Goal: Task Accomplishment & Management: Use online tool/utility

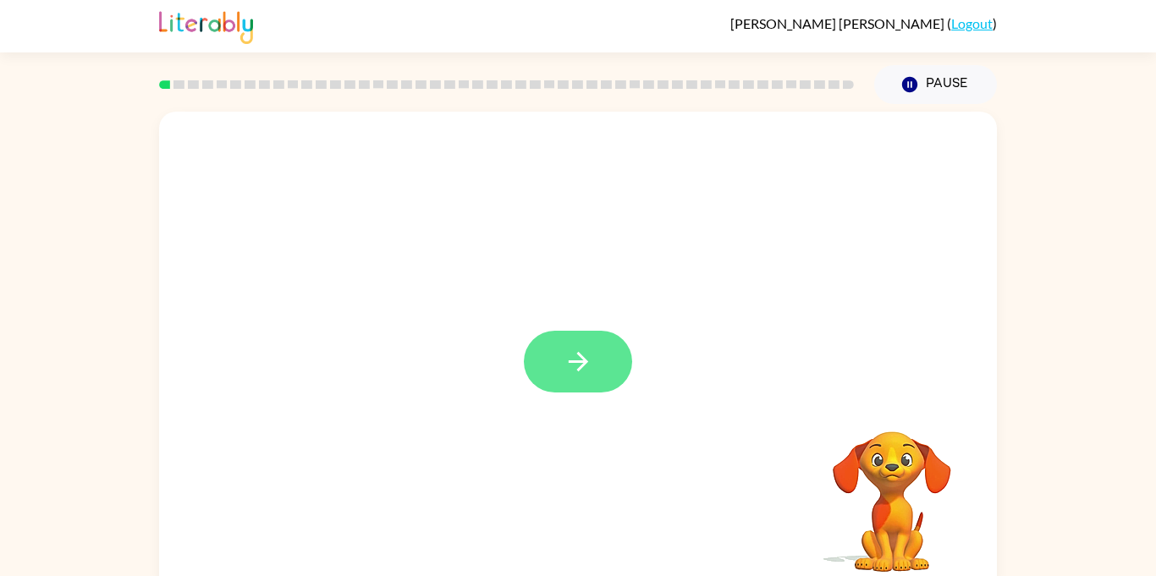
click at [558, 383] on button "button" at bounding box center [578, 362] width 108 height 62
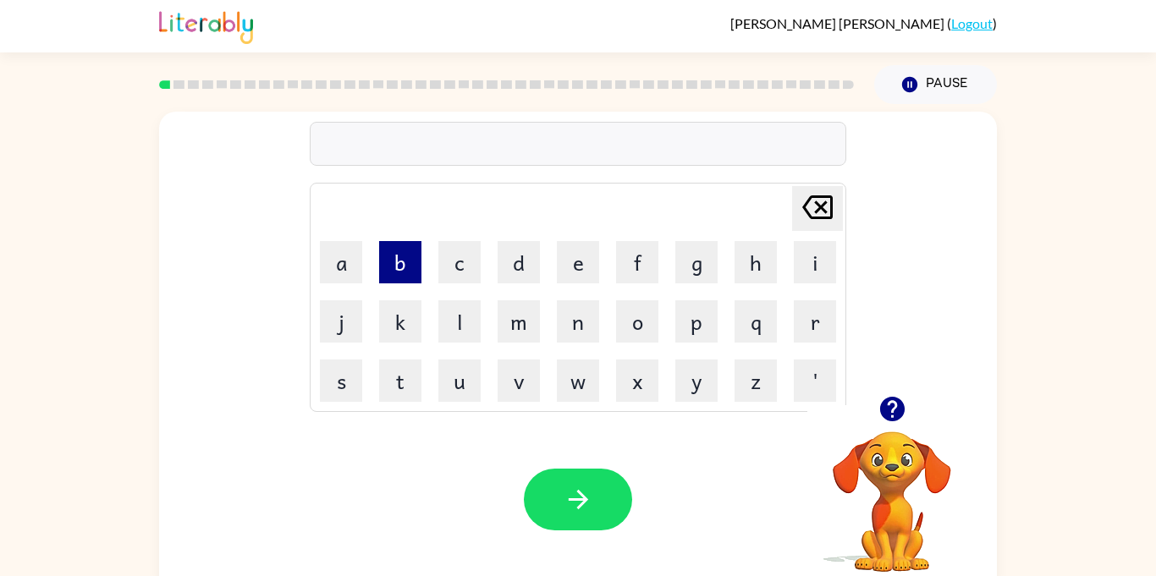
click at [416, 252] on button "b" at bounding box center [400, 262] width 42 height 42
click at [615, 278] on td "f" at bounding box center [638, 263] width 58 height 58
click at [647, 262] on button "f" at bounding box center [637, 262] width 42 height 42
type button "f"
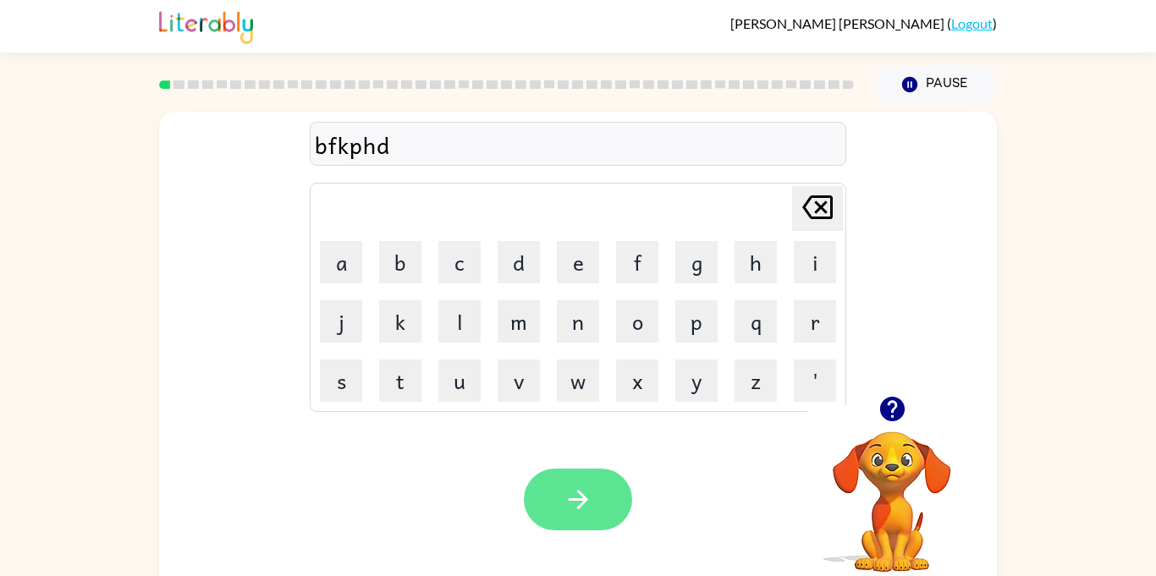
click at [560, 471] on button "button" at bounding box center [578, 500] width 108 height 62
click at [571, 485] on div at bounding box center [578, 500] width 108 height 62
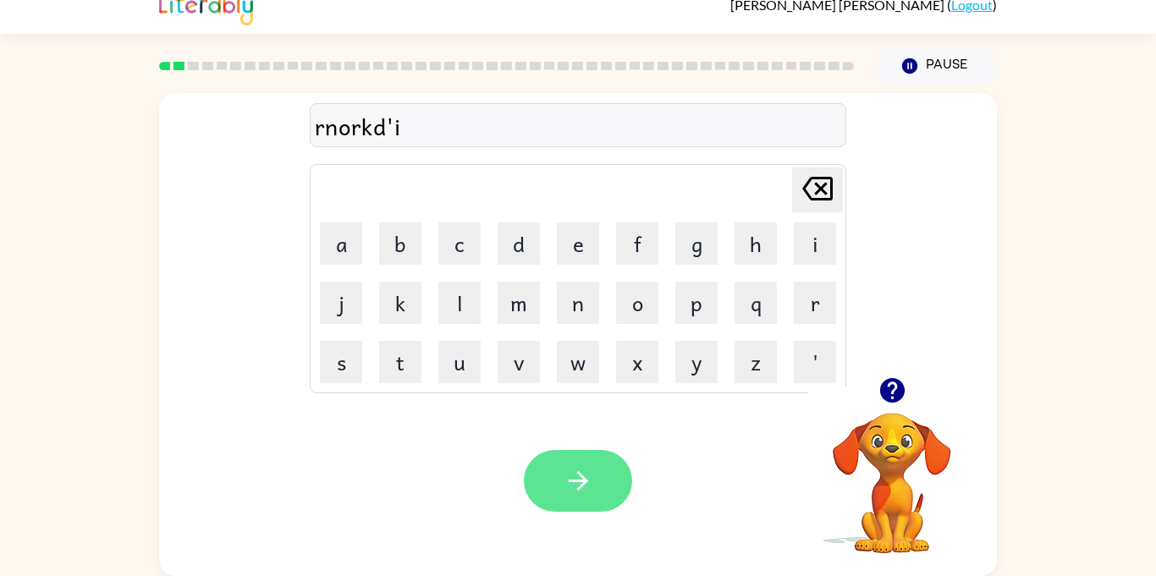
click at [601, 493] on button "button" at bounding box center [578, 481] width 108 height 62
click at [560, 477] on button "button" at bounding box center [578, 481] width 108 height 62
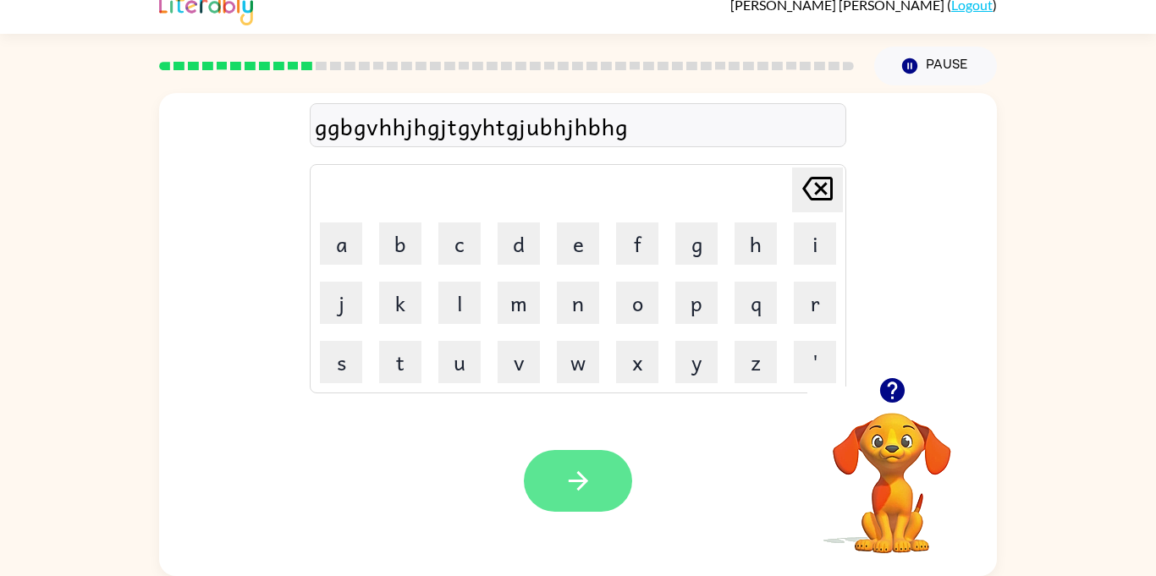
click at [585, 464] on button "button" at bounding box center [578, 481] width 108 height 62
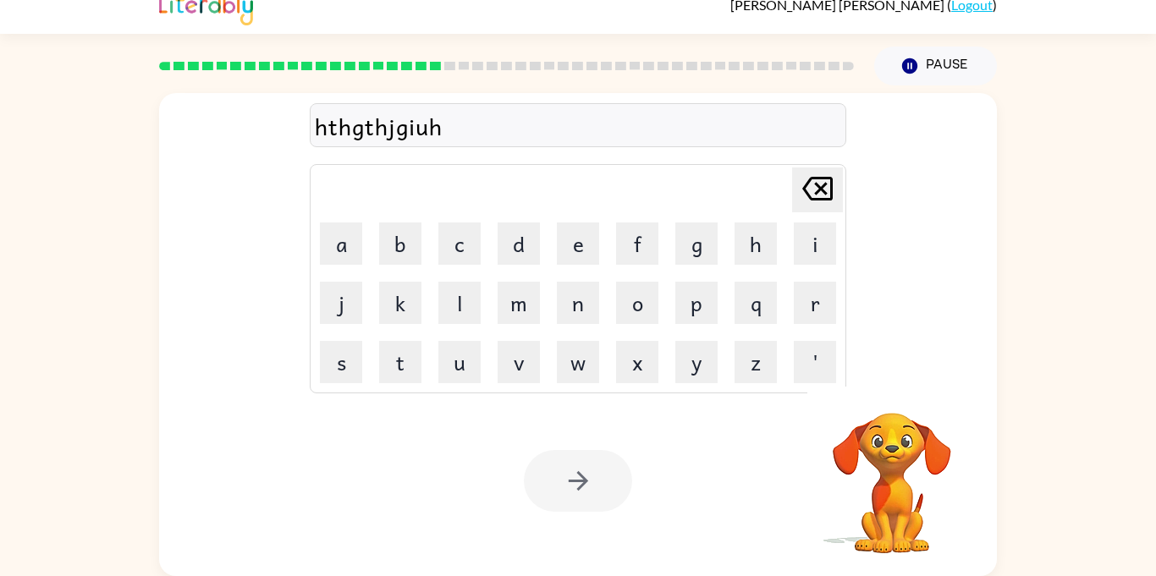
click at [579, 469] on div at bounding box center [578, 481] width 108 height 62
click at [565, 493] on div at bounding box center [578, 481] width 108 height 62
click at [516, 315] on button "m" at bounding box center [519, 303] width 42 height 42
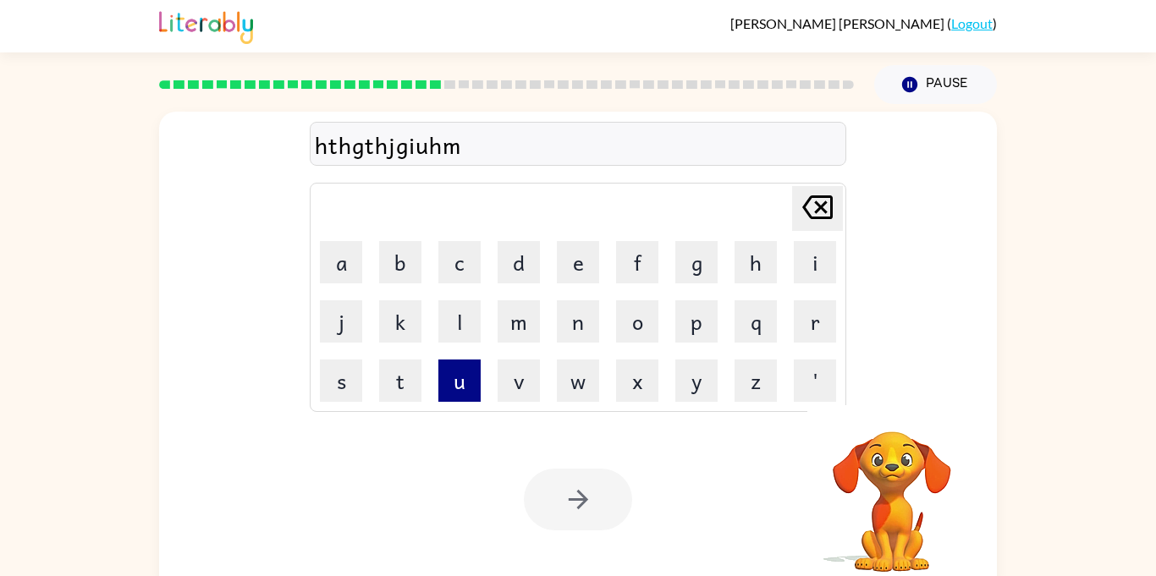
click at [470, 395] on button "u" at bounding box center [459, 381] width 42 height 42
